Goal: Task Accomplishment & Management: Complete application form

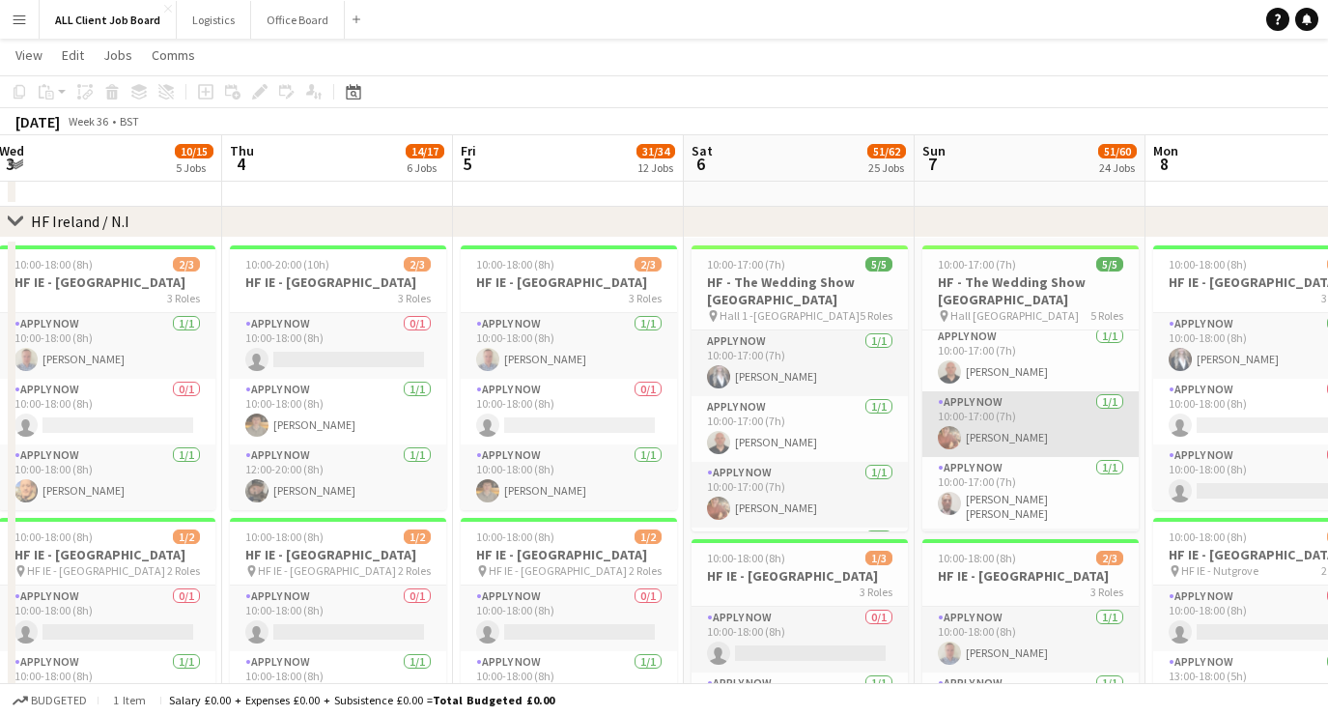
scroll to position [110, 0]
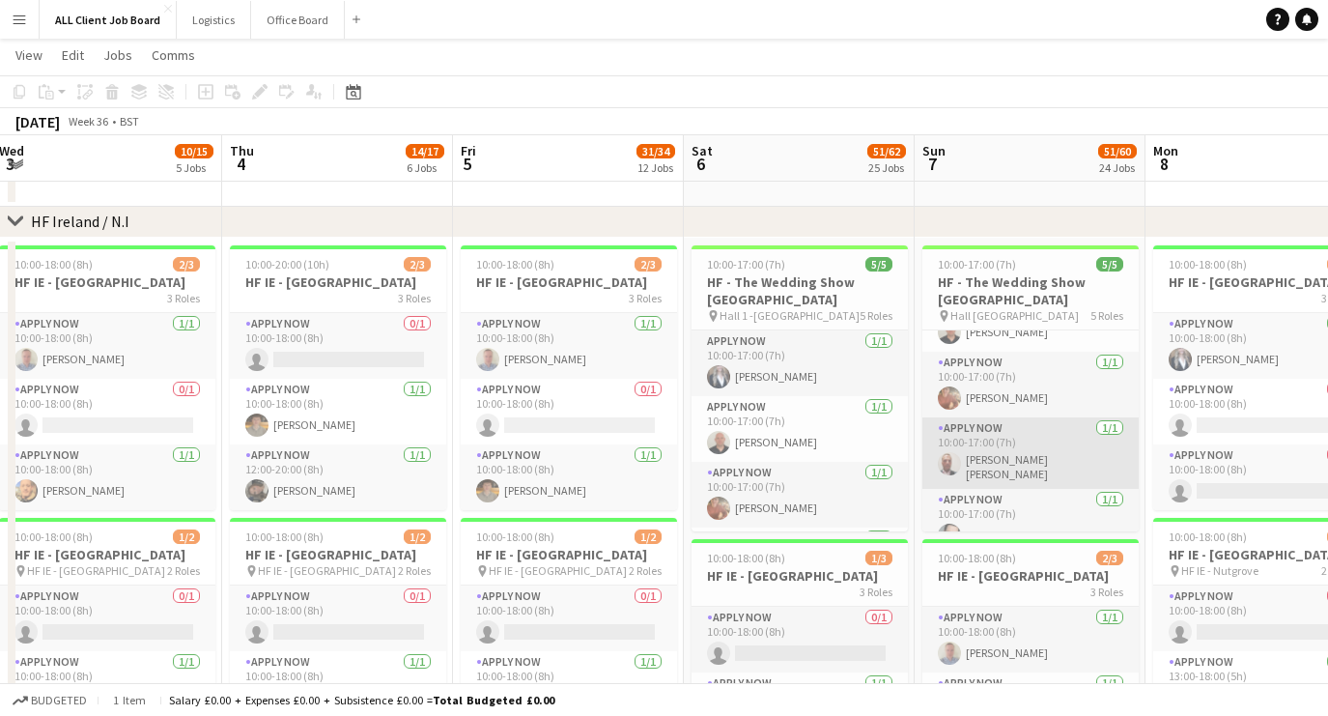
click at [990, 440] on app-card-role "APPLY NOW [DATE] 10:00-17:00 (7h) [PERSON_NAME] [PERSON_NAME] [PERSON_NAME]" at bounding box center [1031, 452] width 216 height 71
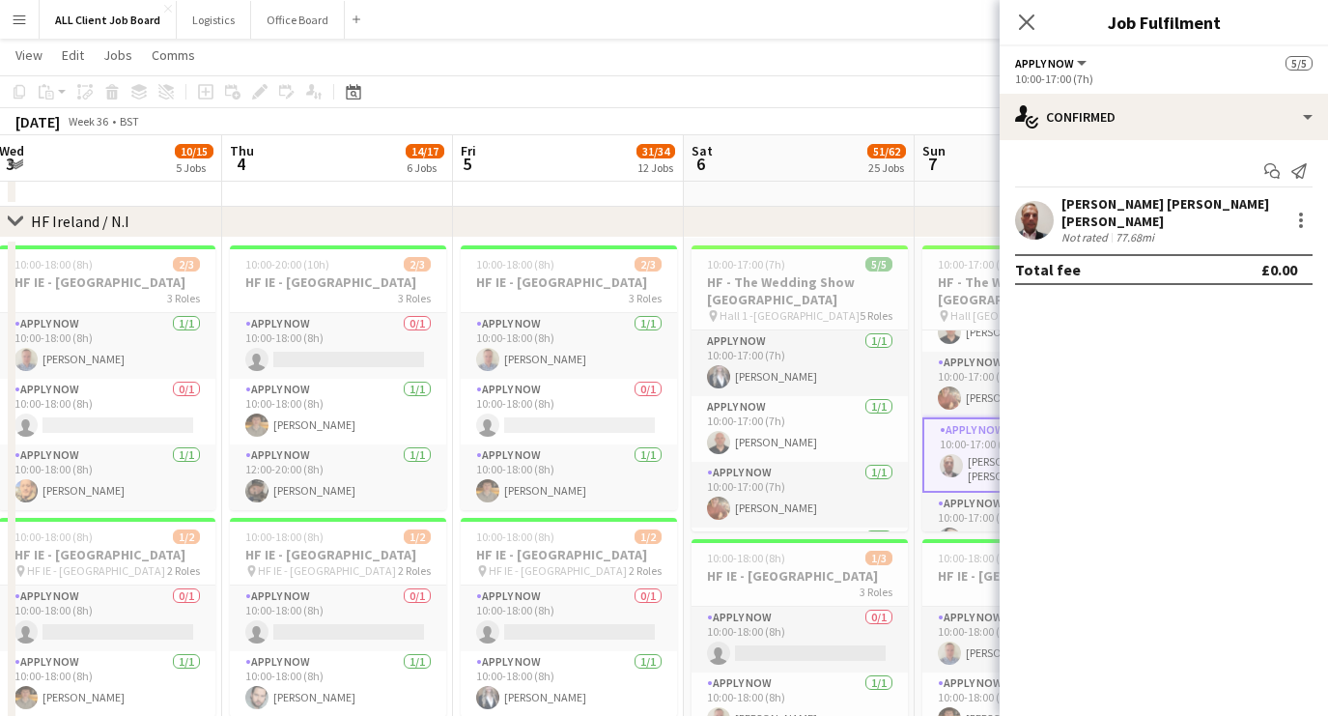
click at [1040, 212] on app-user-avatar at bounding box center [1034, 220] width 39 height 39
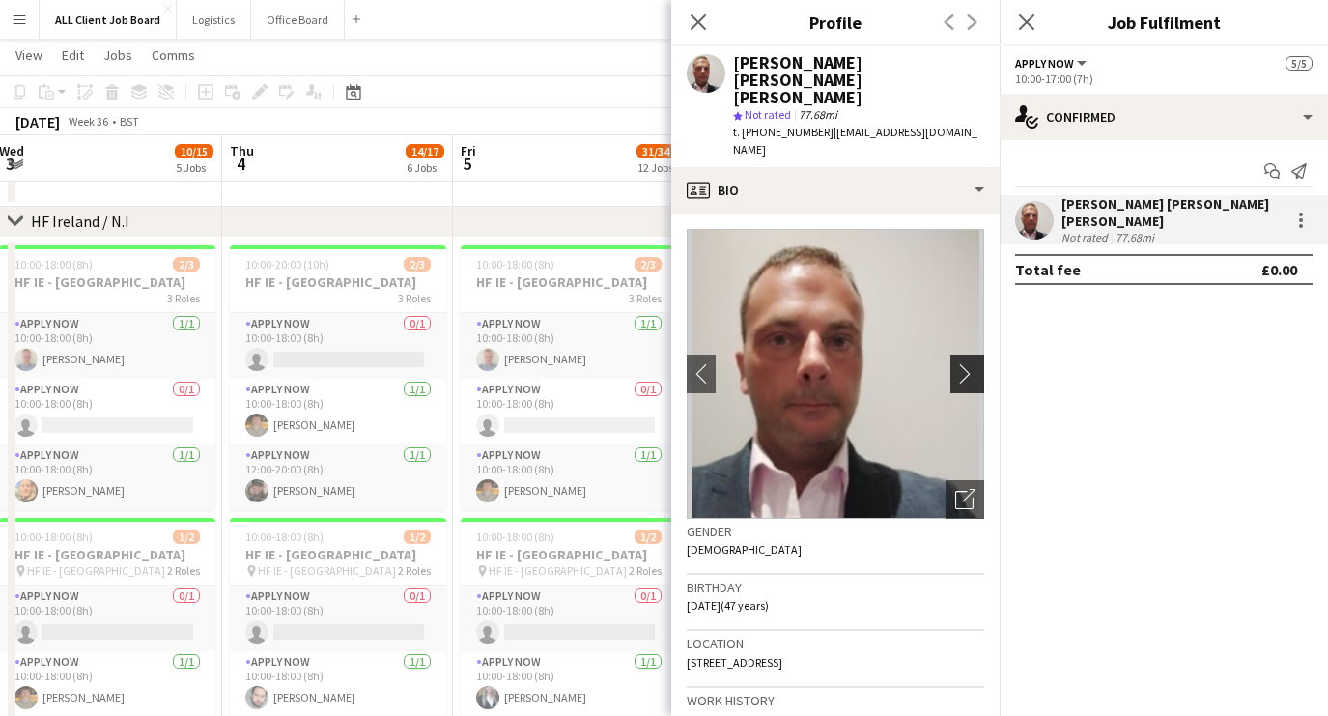
click at [957, 355] on button "chevron-right" at bounding box center [970, 374] width 39 height 39
click at [967, 363] on app-icon "chevron-right" at bounding box center [970, 373] width 30 height 20
click at [699, 363] on app-icon "chevron-left" at bounding box center [702, 373] width 30 height 20
click at [689, 20] on icon "Close pop-in" at bounding box center [698, 22] width 18 height 18
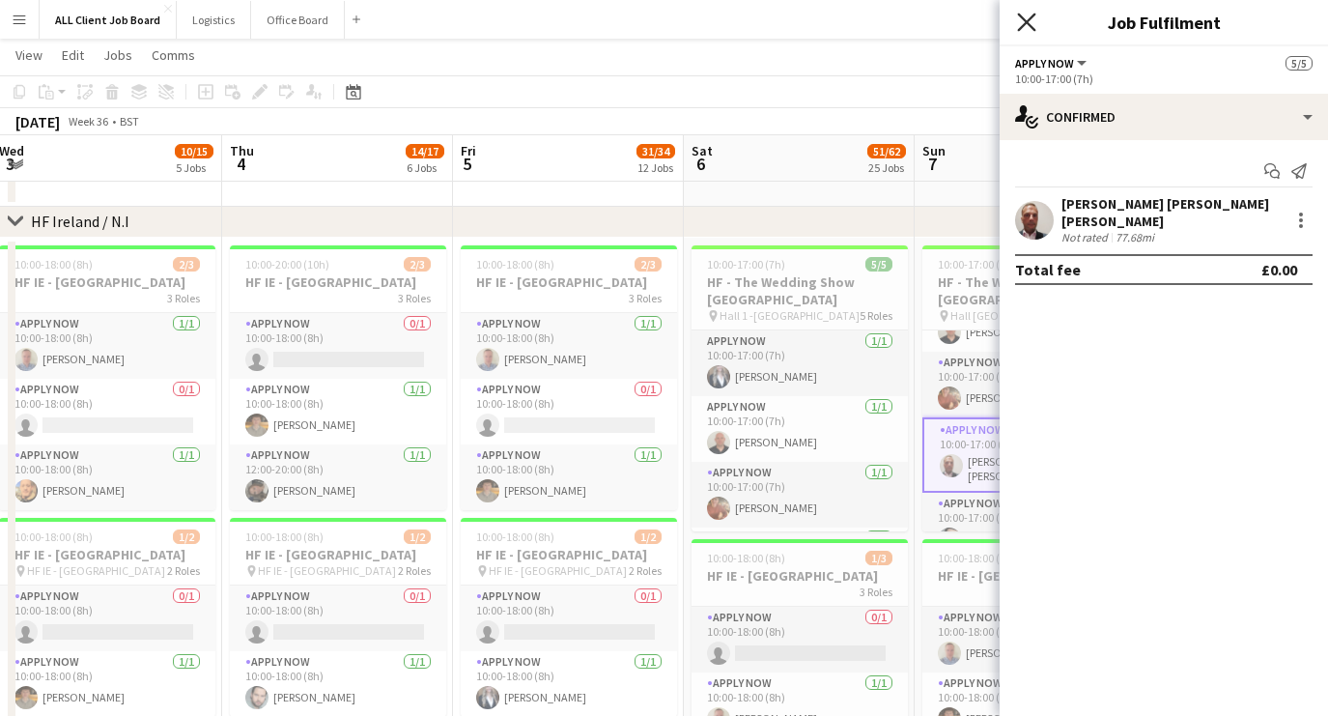
click at [1023, 24] on icon at bounding box center [1026, 22] width 18 height 18
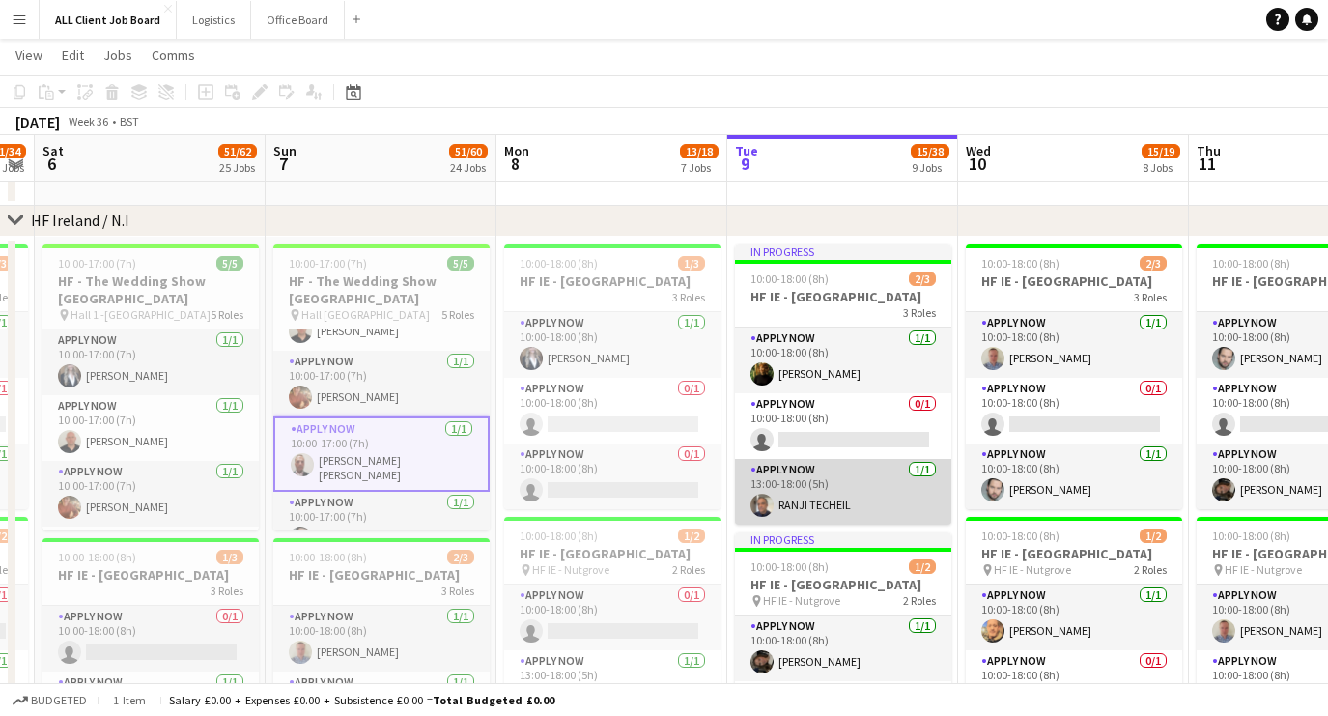
scroll to position [12, 0]
click at [806, 513] on app-card-role "APPLY NOW [DATE] 13:00-18:00 (5h) RANJI TECHEIL" at bounding box center [843, 492] width 216 height 66
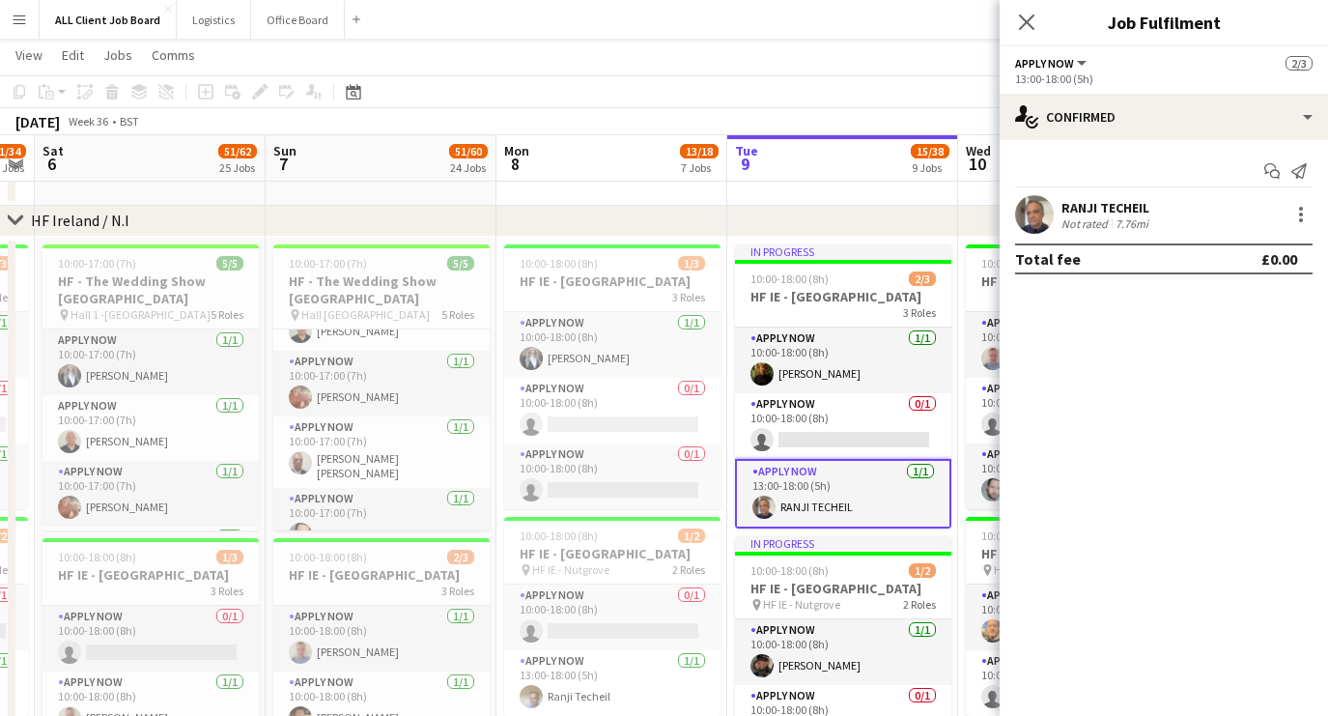
click at [1042, 210] on app-user-avatar at bounding box center [1034, 214] width 39 height 39
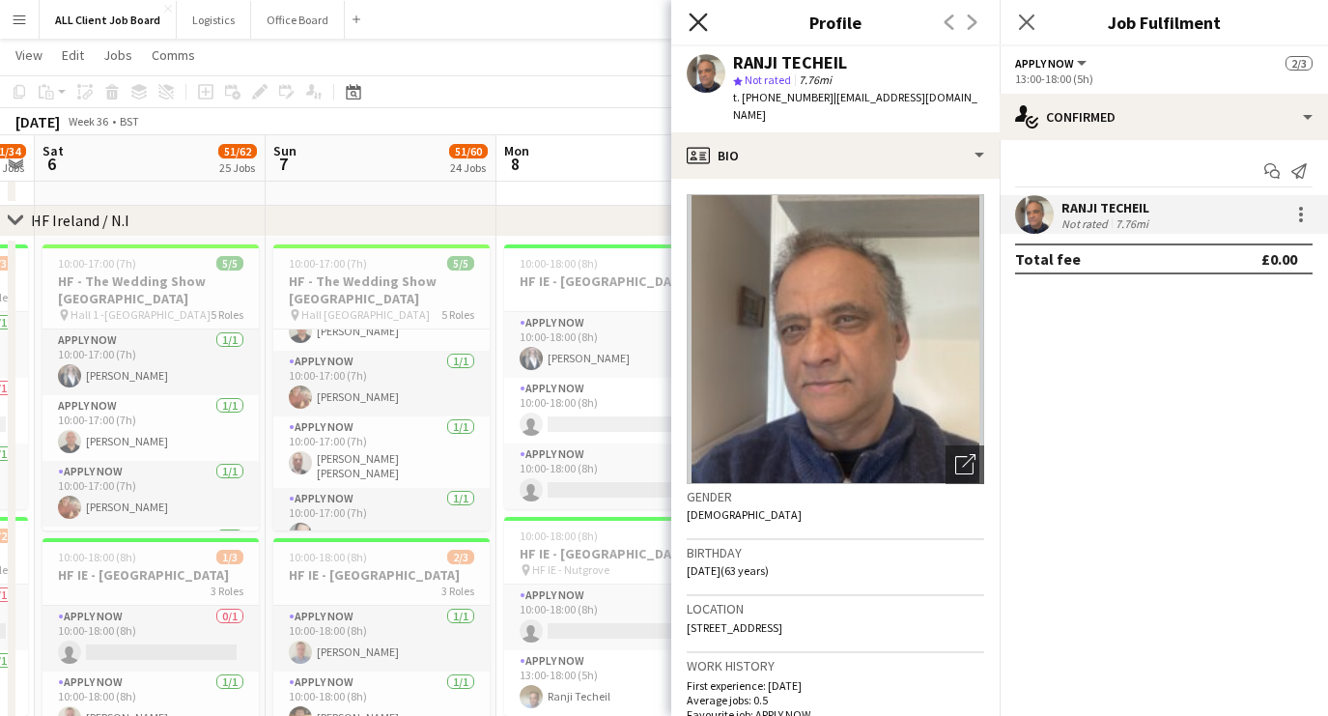
click at [705, 19] on icon "Close pop-in" at bounding box center [698, 22] width 18 height 18
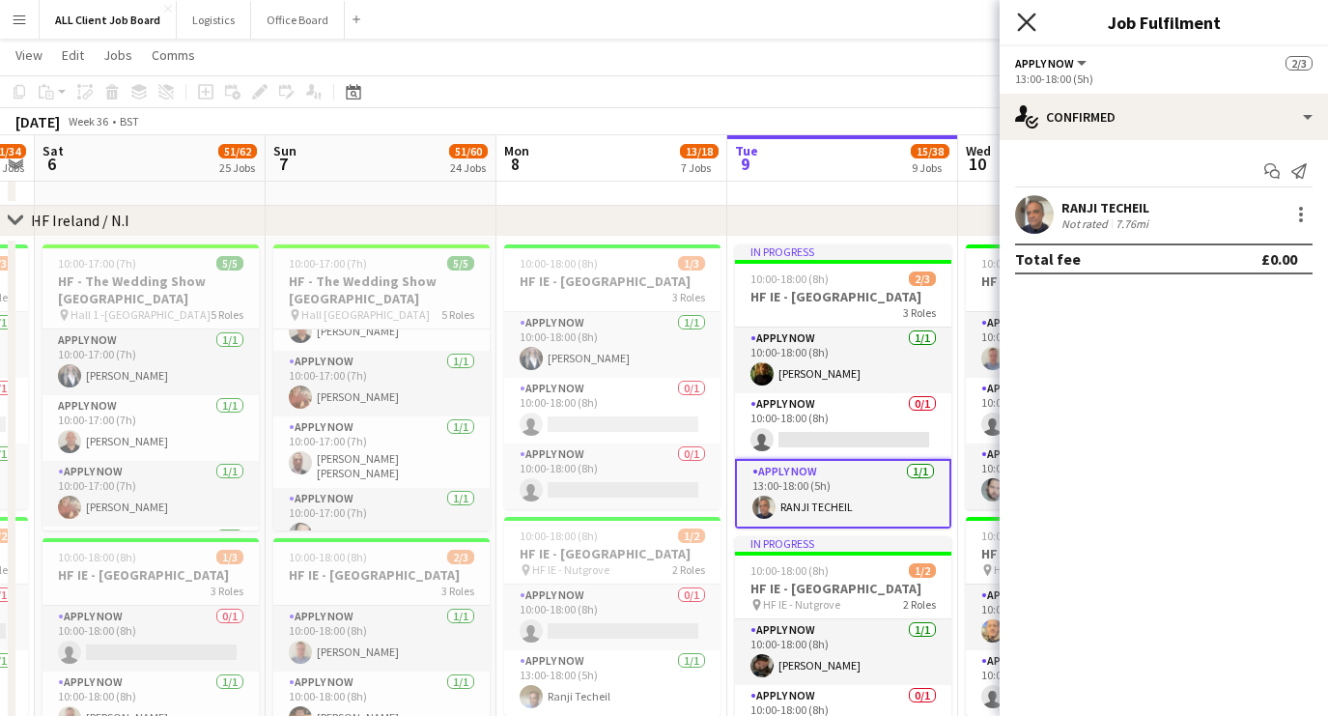
click at [1018, 23] on icon "Close pop-in" at bounding box center [1026, 22] width 18 height 18
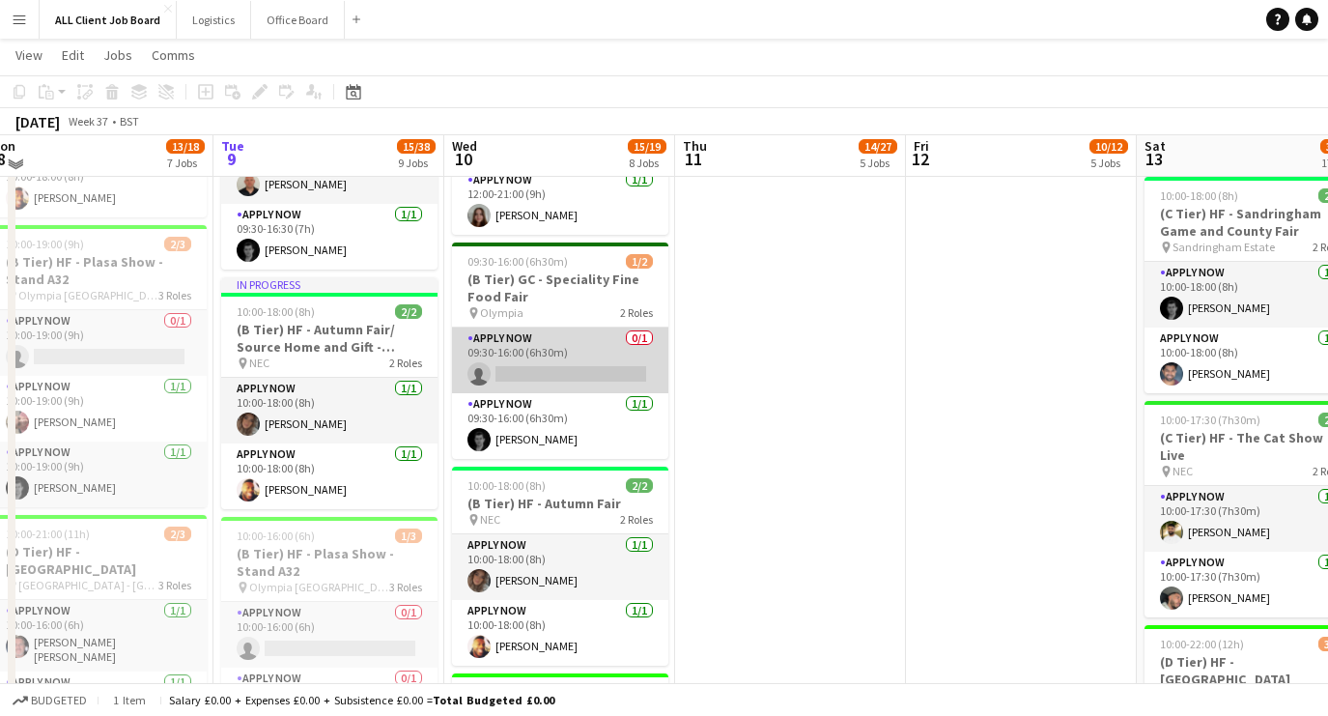
scroll to position [970, 0]
